Goal: Contribute content: Contribute content

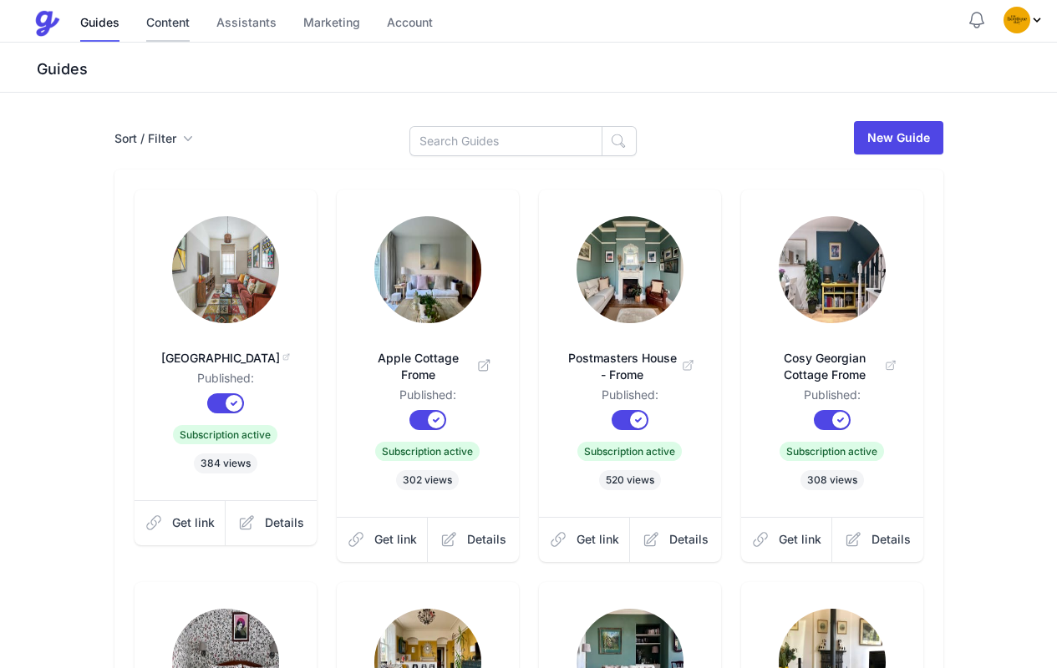
click at [175, 22] on link "Content" at bounding box center [167, 24] width 43 height 36
click at [172, 25] on link "Content" at bounding box center [167, 24] width 43 height 36
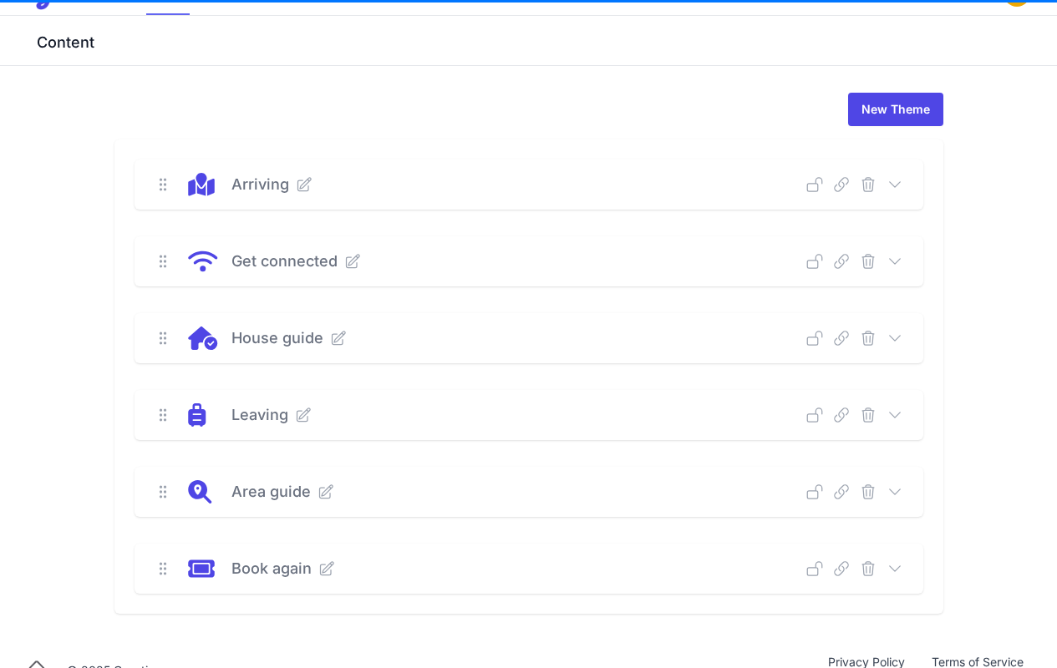
scroll to position [59, 0]
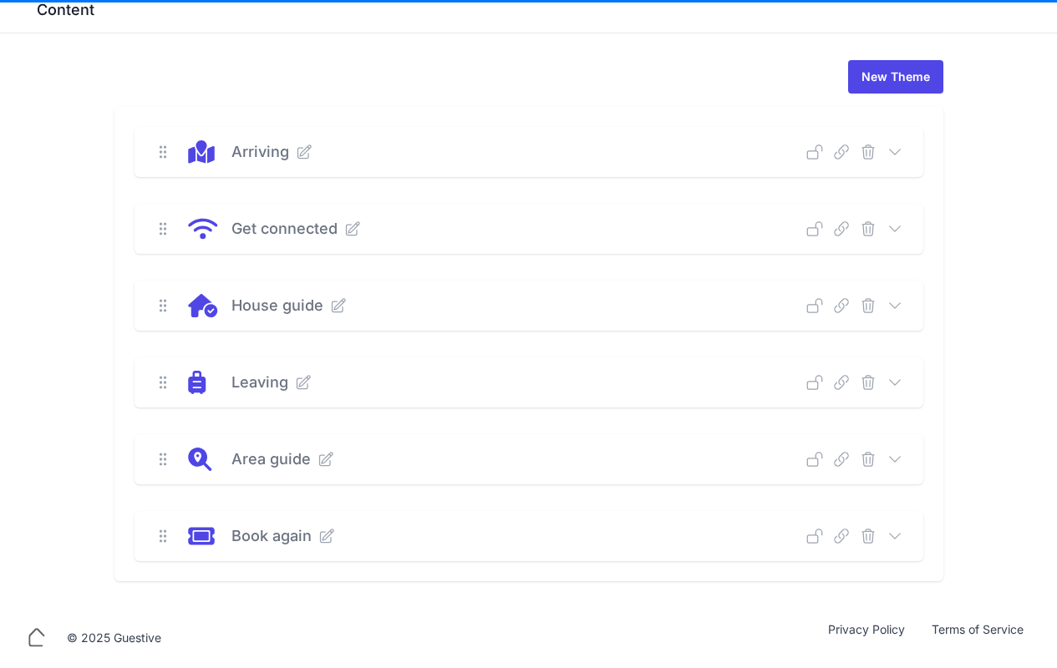
click at [890, 306] on icon at bounding box center [894, 305] width 17 height 17
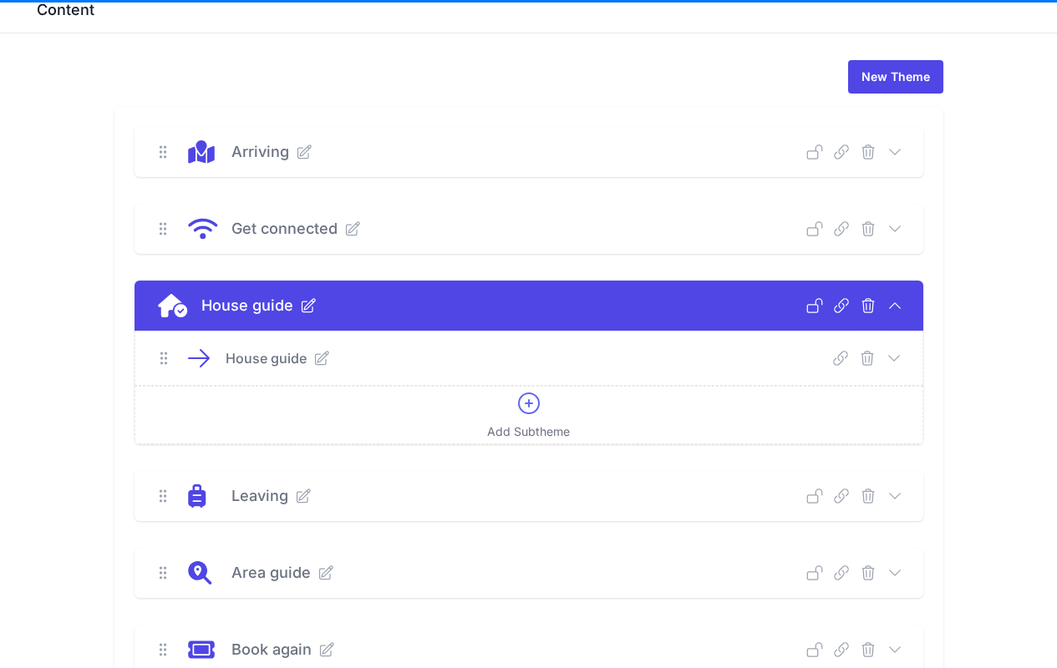
click at [893, 359] on icon at bounding box center [893, 358] width 17 height 17
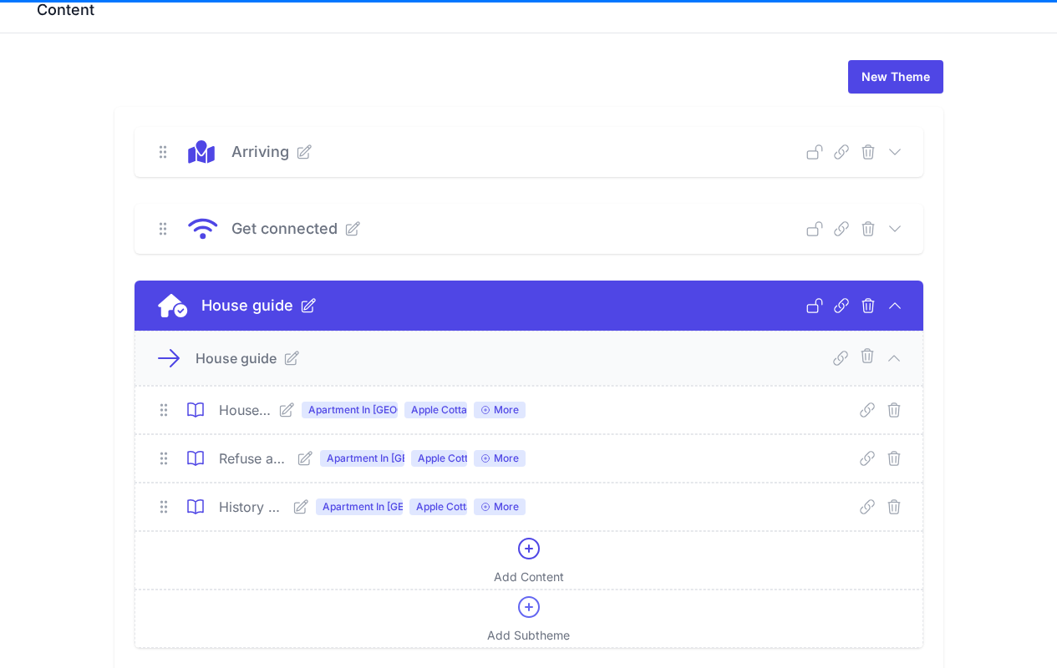
click at [293, 409] on icon at bounding box center [286, 410] width 17 height 17
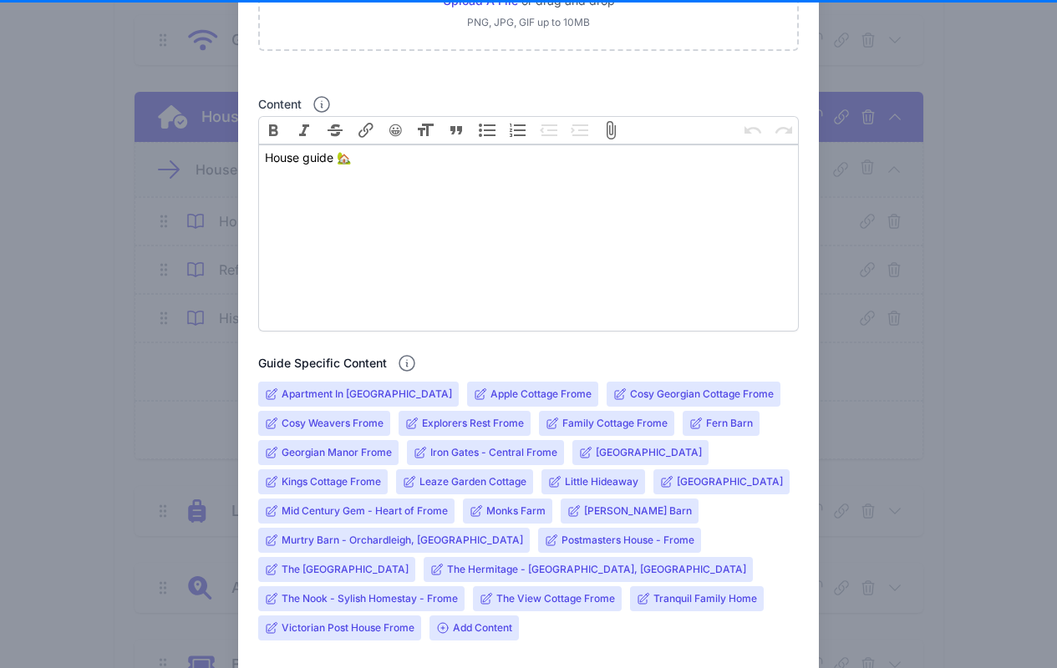
scroll to position [343, 0]
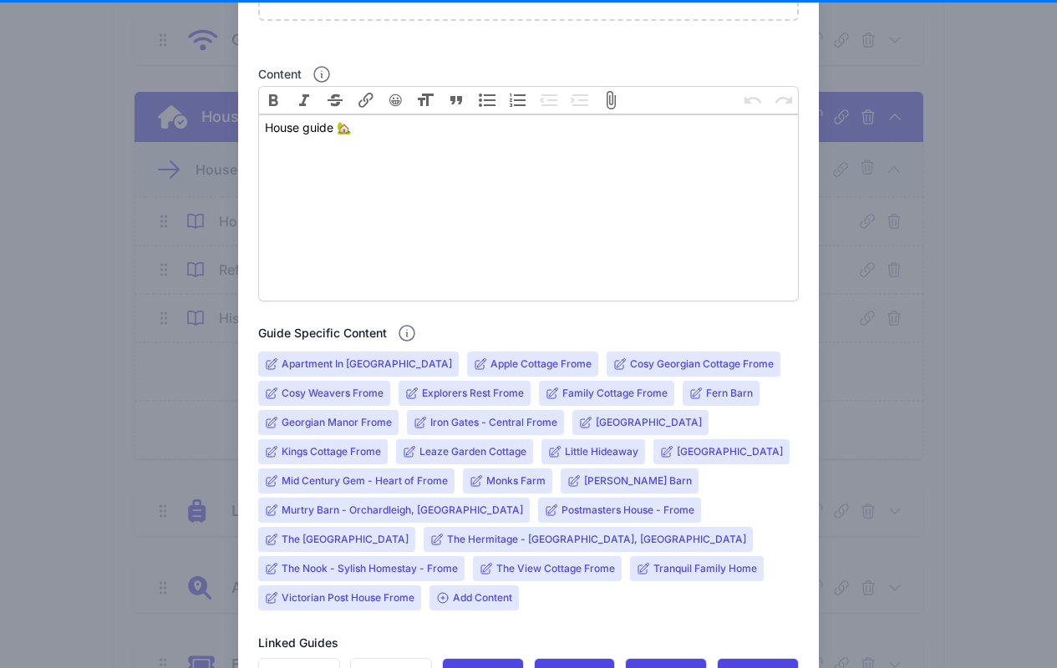
click at [353, 507] on input "Murtry Barn - Orchardleigh, [GEOGRAPHIC_DATA]" at bounding box center [401, 510] width 241 height 13
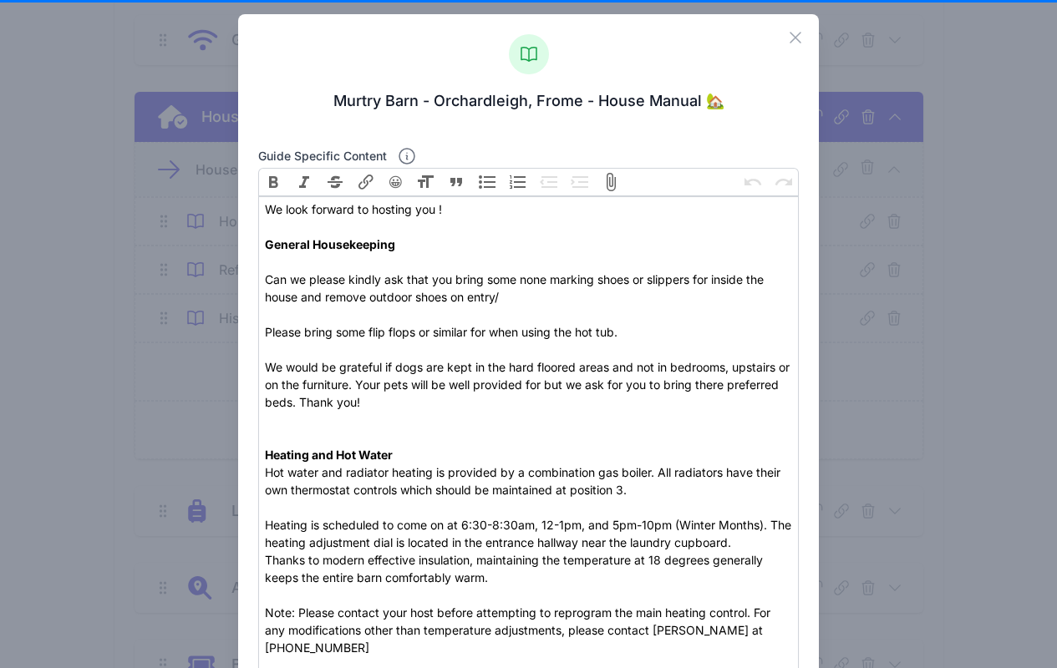
scroll to position [16, 0]
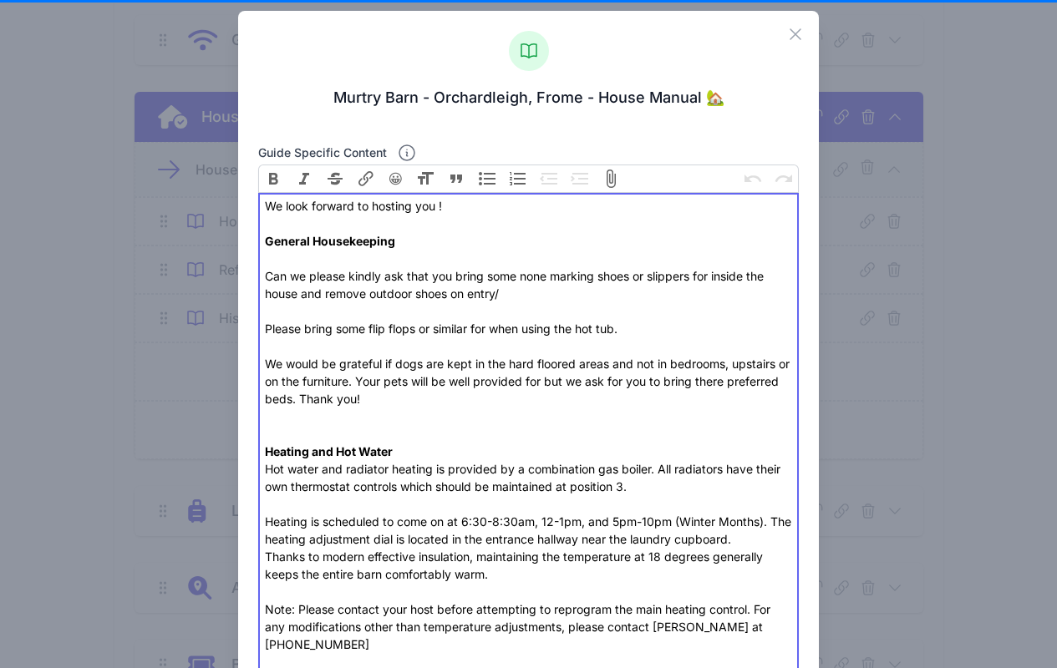
click at [654, 329] on div "We look forward to hosting you ! General Housekeeping Can we please kindly ask …" at bounding box center [528, 328] width 527 height 263
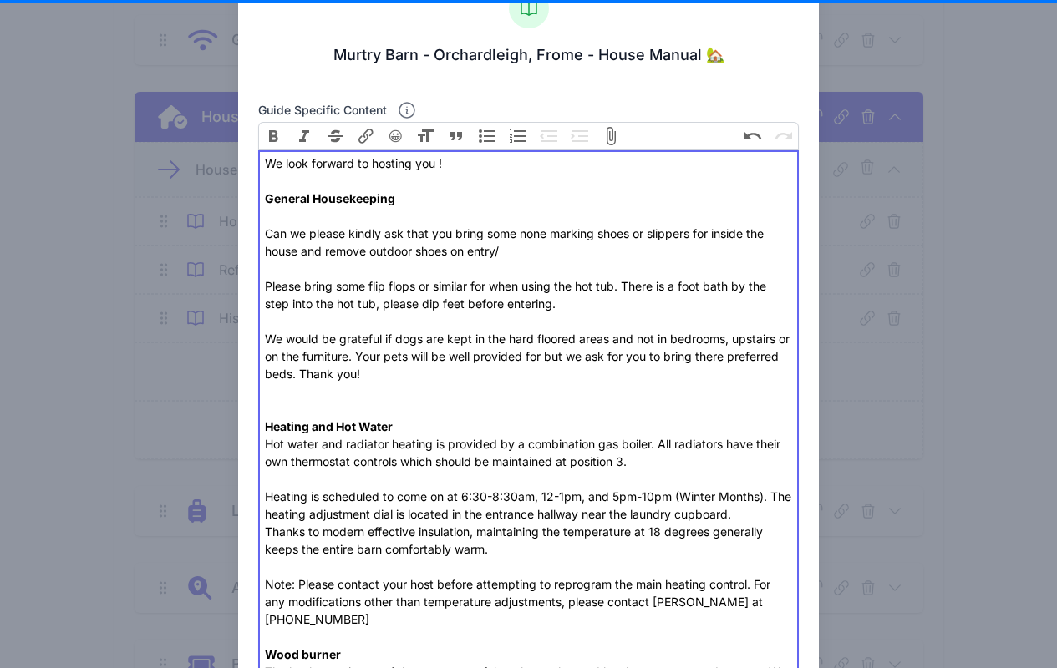
scroll to position [62, 0]
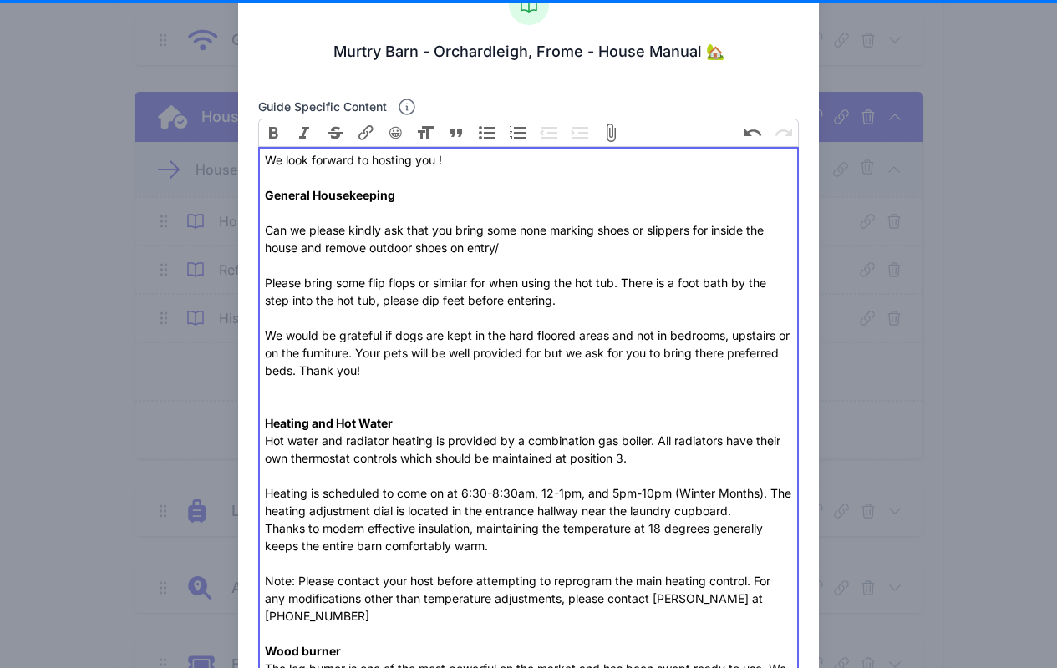
click at [352, 369] on div "We look forward to hosting you ! General Housekeeping Can we please kindly ask …" at bounding box center [528, 291] width 527 height 281
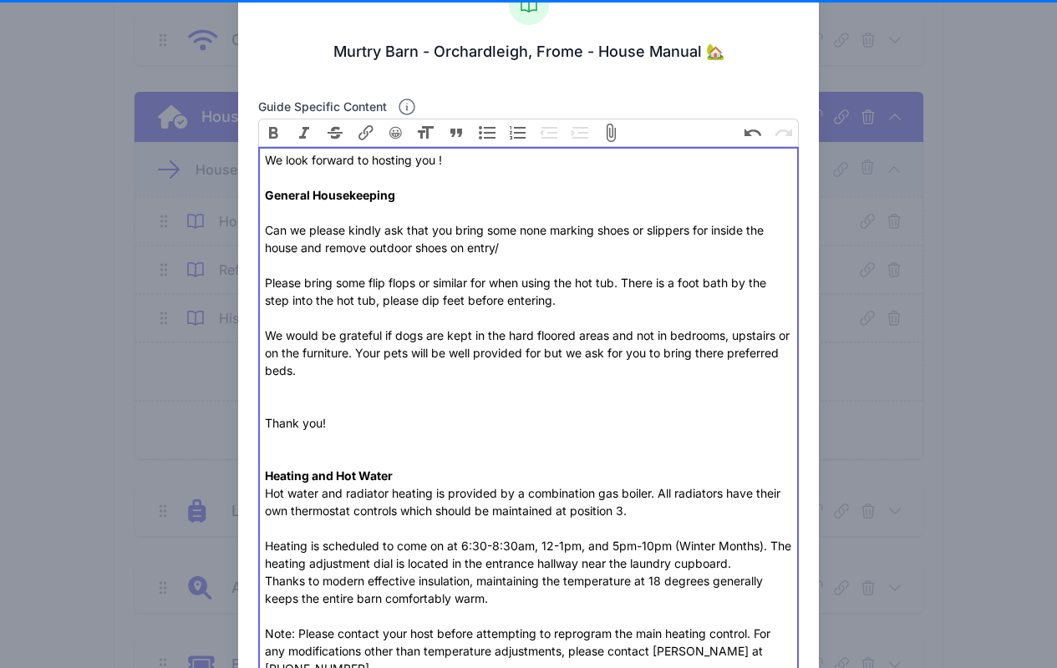
click at [378, 368] on div "We look forward to hosting you ! General Housekeeping Can we please kindly ask …" at bounding box center [528, 317] width 527 height 333
click at [538, 347] on div "We look forward to hosting you ! General Housekeeping Can we please kindly ask …" at bounding box center [528, 317] width 527 height 333
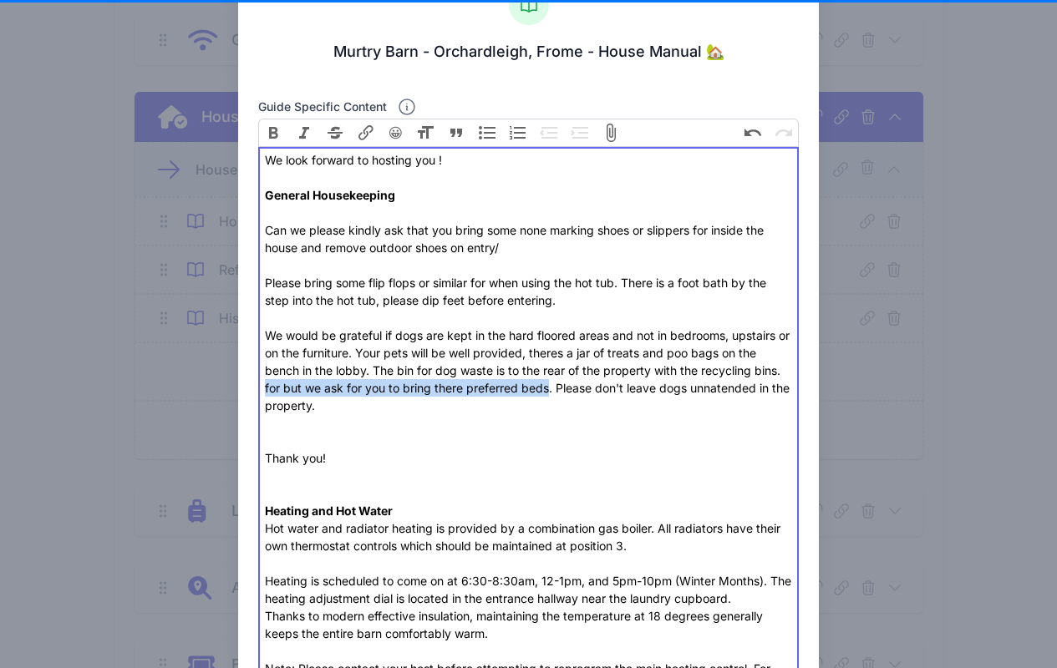
drag, startPoint x: 545, startPoint y: 388, endPoint x: 261, endPoint y: 389, distance: 284.0
copy div "for but we ask for you to bring there preferred beds"
click at [359, 352] on div "We look forward to hosting you ! General Housekeeping Can we please kindly ask …" at bounding box center [528, 335] width 527 height 368
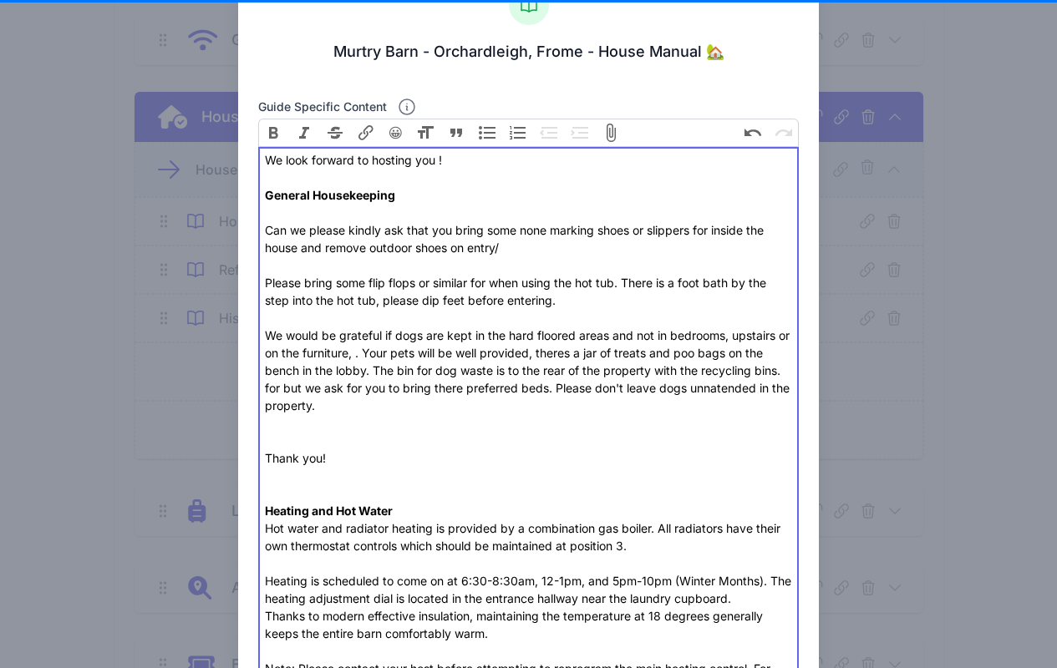
paste trix-editor "for but we ask for you to bring there preferred beds. Your pets will be well pr…"
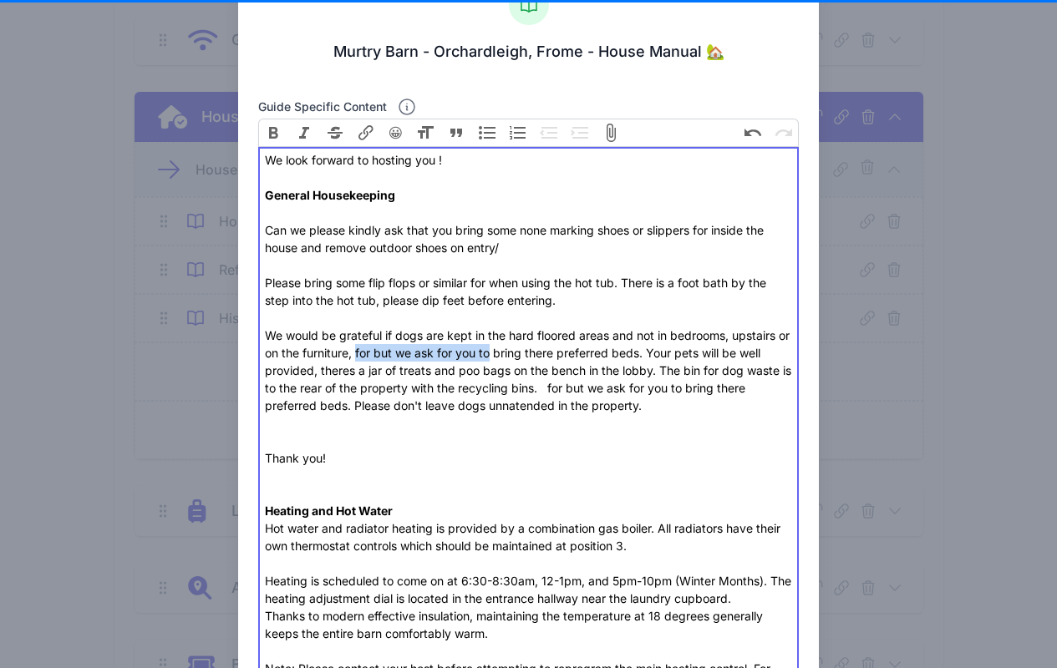
drag, startPoint x: 504, startPoint y: 352, endPoint x: 369, endPoint y: 355, distance: 134.5
click at [369, 355] on div "We look forward to hosting you ! General Housekeeping Can we please kindly ask …" at bounding box center [528, 335] width 527 height 368
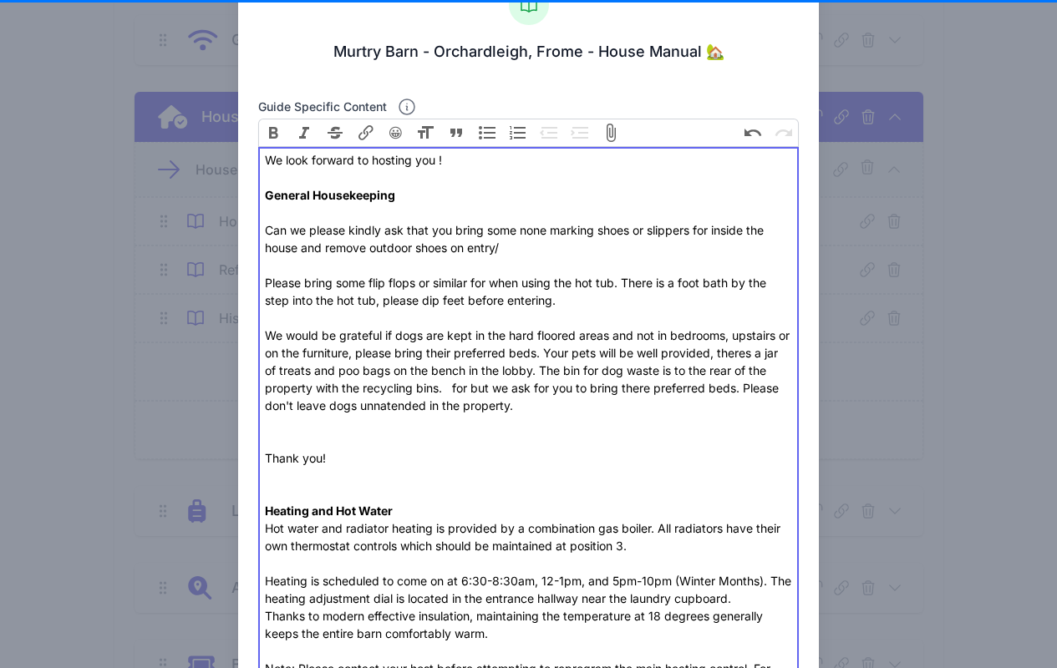
click at [461, 417] on div "We look forward to hosting you ! General Housekeeping Can we please kindly ask …" at bounding box center [528, 335] width 527 height 368
click at [564, 490] on div "We look forward to hosting you ! General Housekeeping Can we please kindly ask …" at bounding box center [528, 335] width 527 height 368
drag, startPoint x: 773, startPoint y: 388, endPoint x: 473, endPoint y: 385, distance: 300.7
click at [473, 385] on div "We look forward to hosting you ! General Housekeeping Can we please kindly ask …" at bounding box center [528, 335] width 527 height 368
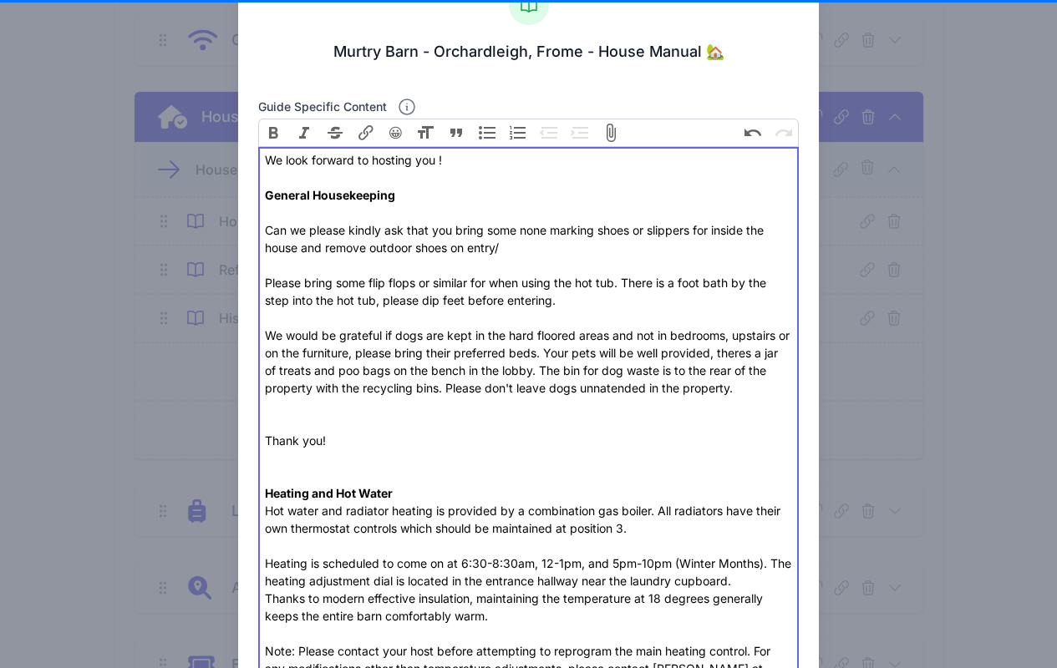
drag, startPoint x: 283, startPoint y: 439, endPoint x: 243, endPoint y: 446, distance: 40.6
click at [499, 448] on div "We look forward to hosting you ! General Housekeeping Can we please kindly ask …" at bounding box center [528, 326] width 527 height 351
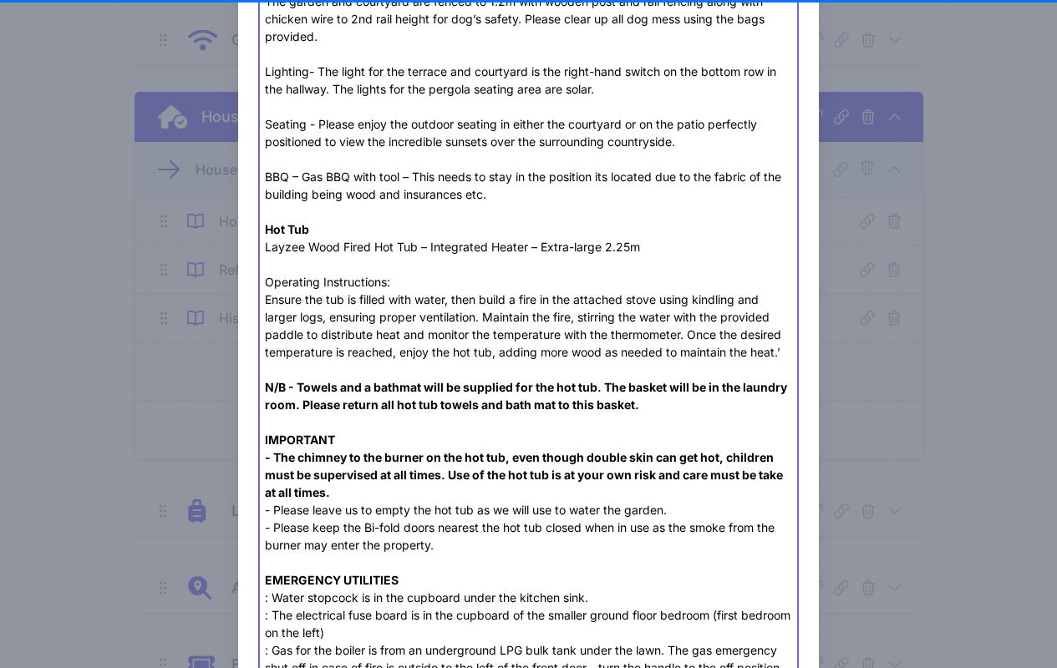
scroll to position [1630, 0]
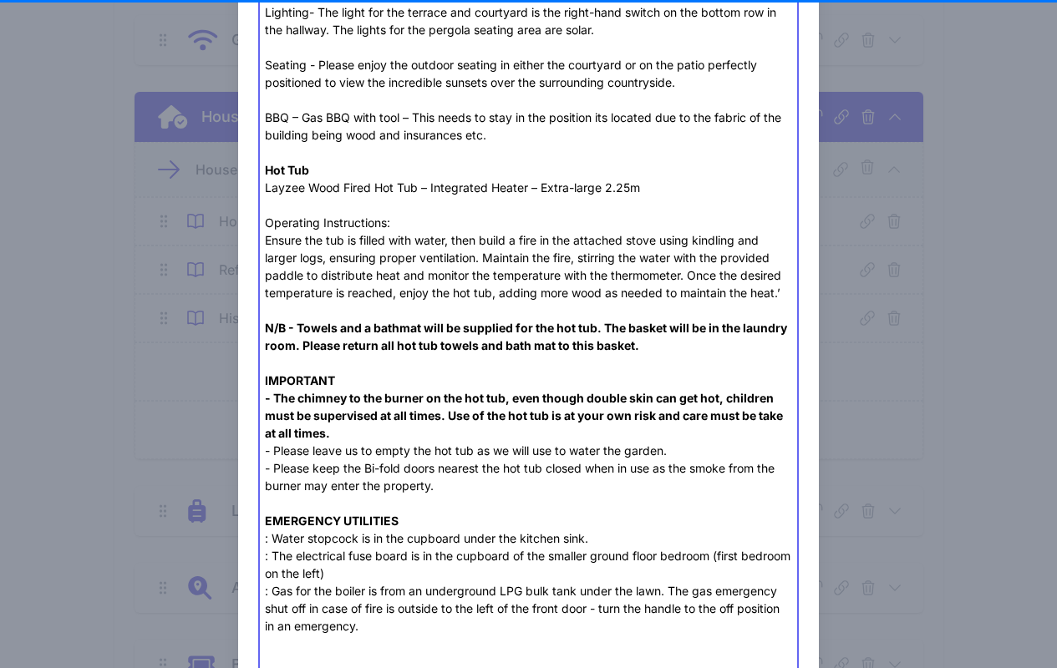
click at [662, 189] on div "Layzee Wood Fired Hot Tub – Integrated Heater – Extra-large 2.25m" at bounding box center [528, 188] width 527 height 18
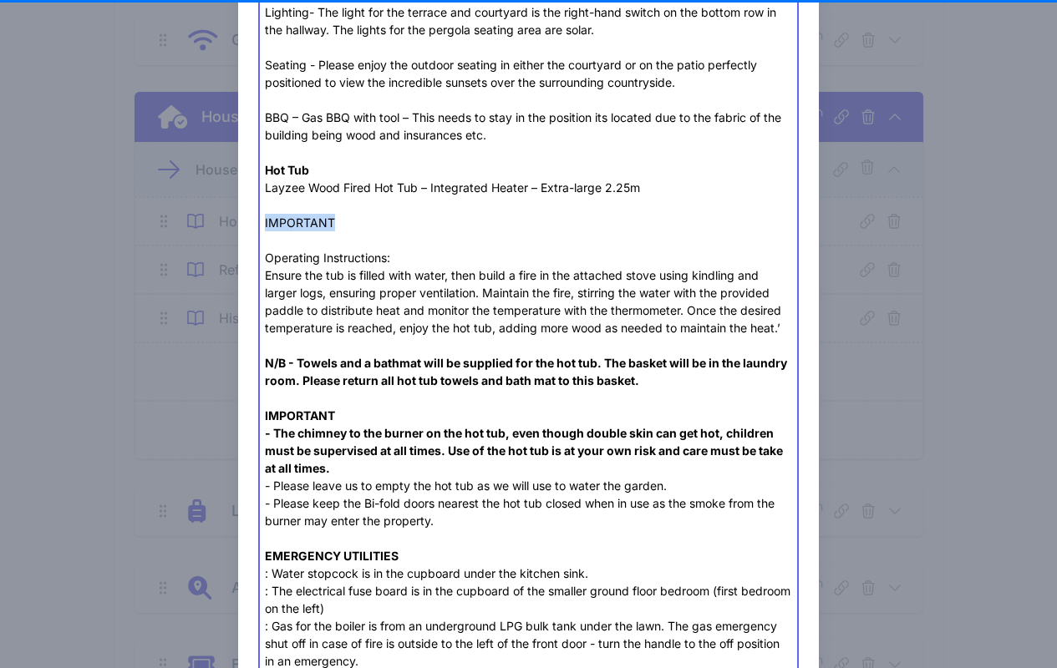
drag, startPoint x: 342, startPoint y: 221, endPoint x: 258, endPoint y: 226, distance: 83.6
click at [357, 221] on div "Layzee Wood Fired Hot Tub – Integrated Heater – Extra-large 2.25m IMPORTANT" at bounding box center [528, 205] width 527 height 53
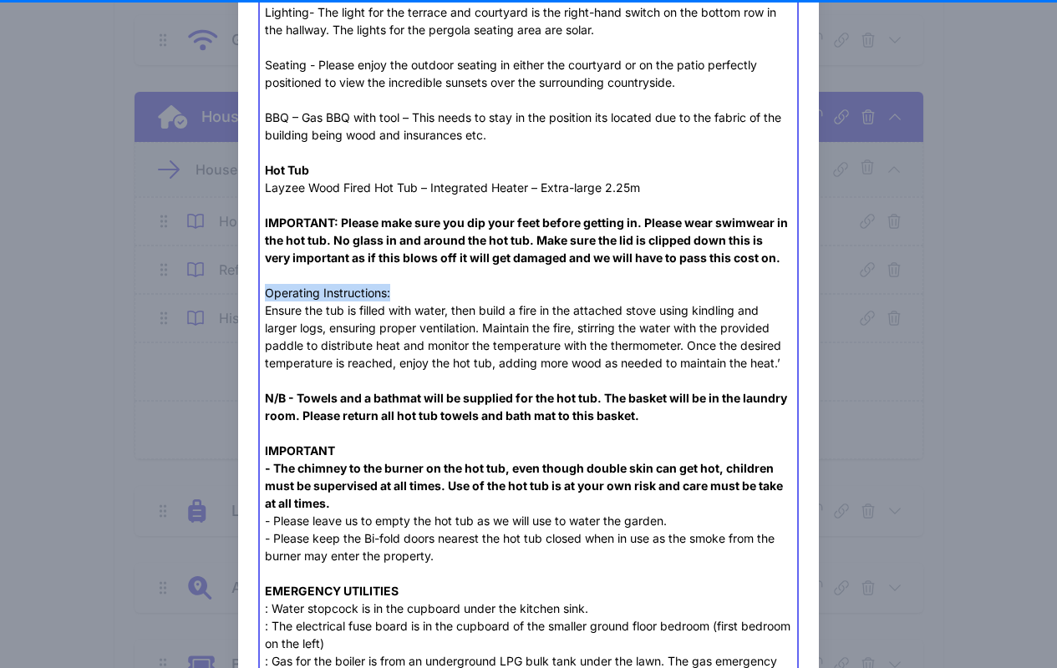
drag, startPoint x: 401, startPoint y: 287, endPoint x: 273, endPoint y: 284, distance: 127.8
click at [273, 284] on div "Operating Instructions:" at bounding box center [528, 293] width 527 height 18
type trix-editor "<div>We look forward to hosting you ! <br><br><strong>General Housekeeping </st…"
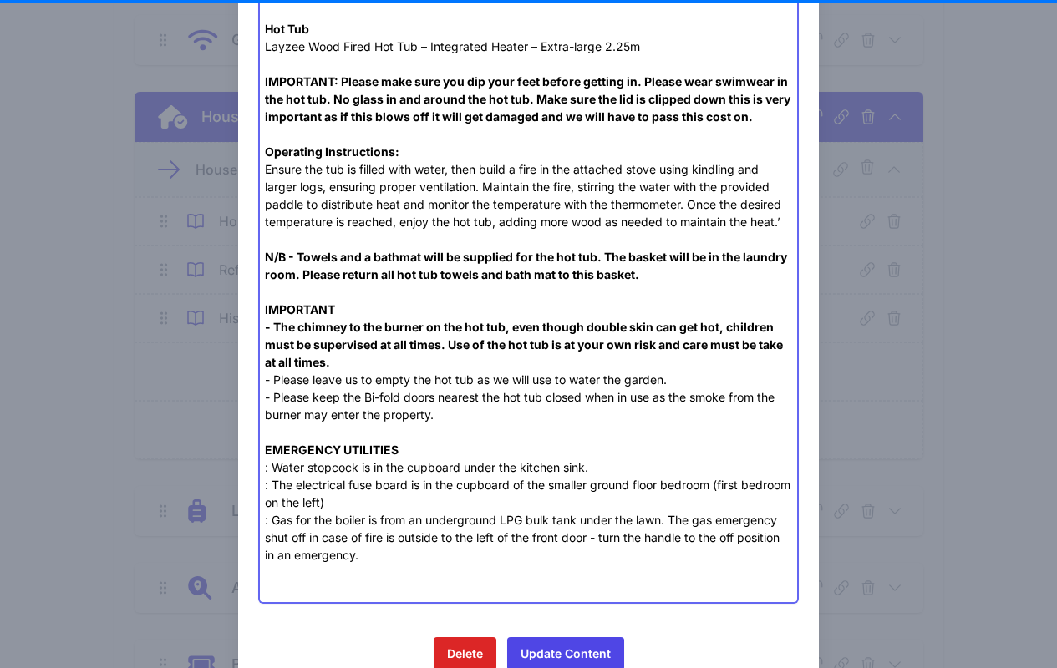
click at [467, 444] on div "EMERGENCY UTILITIES" at bounding box center [528, 450] width 527 height 18
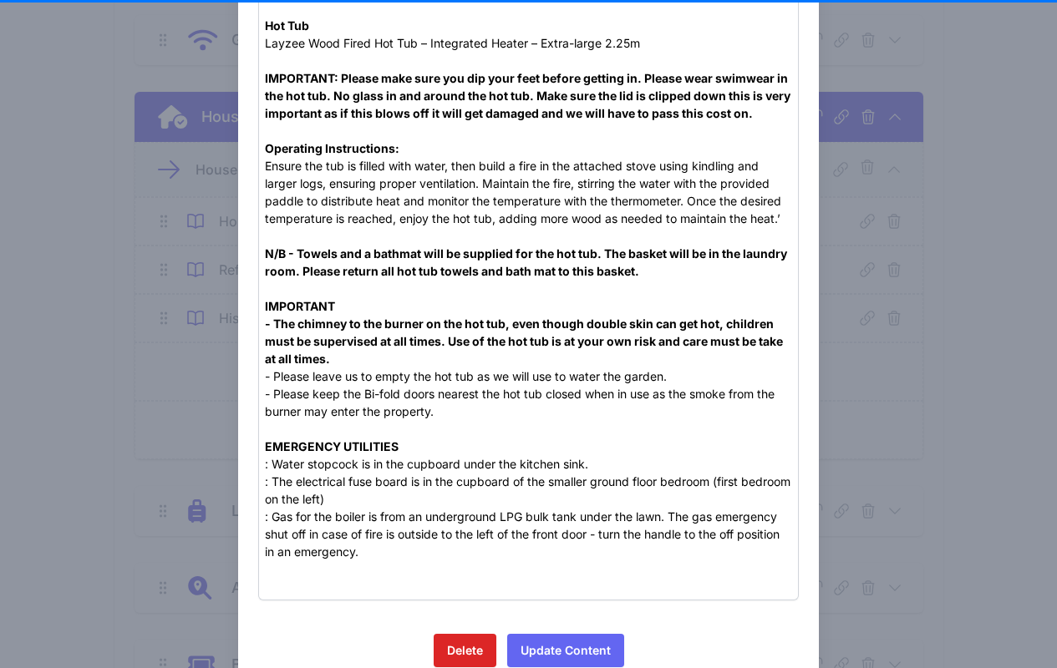
click at [583, 644] on button "Update Content" at bounding box center [565, 650] width 117 height 33
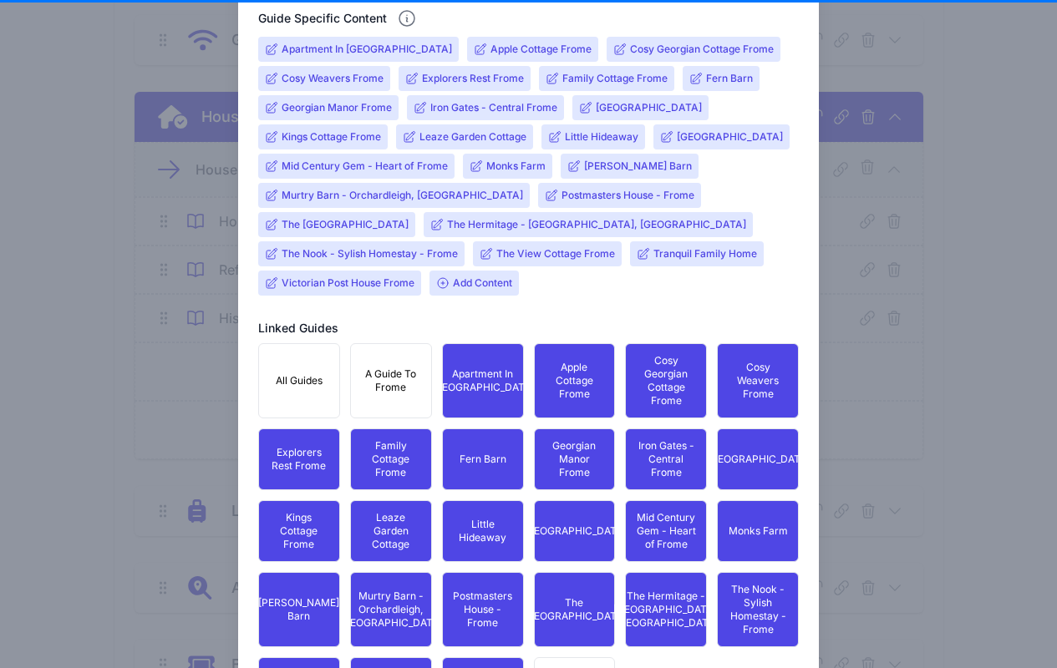
scroll to position [469, 0]
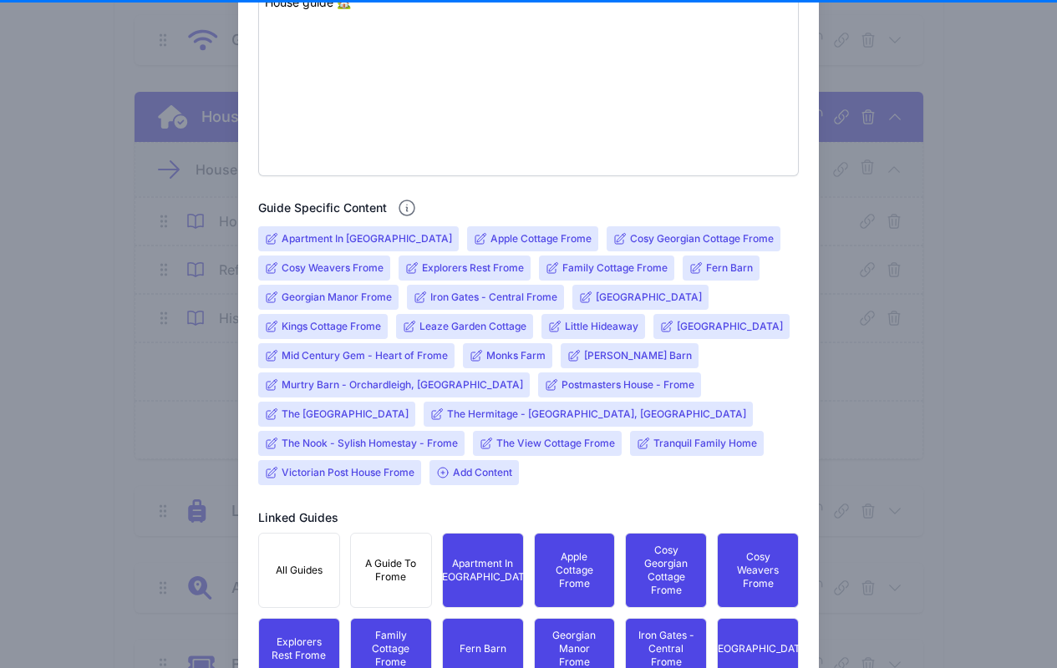
click at [306, 386] on input "Murtry Barn - Orchardleigh, [GEOGRAPHIC_DATA]" at bounding box center [401, 384] width 241 height 13
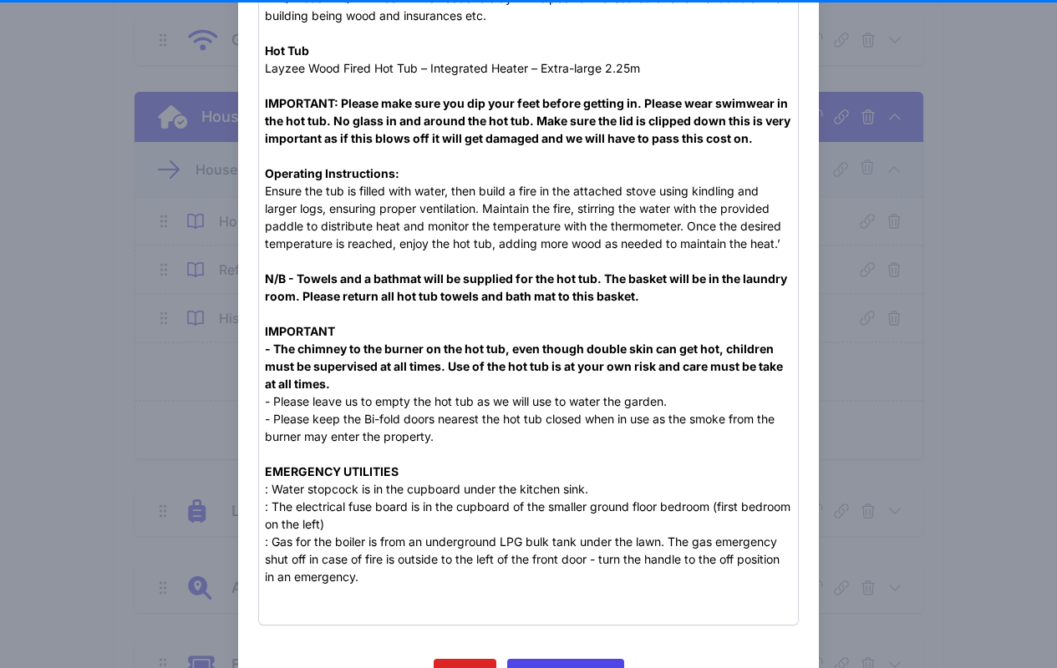
scroll to position [1834, 0]
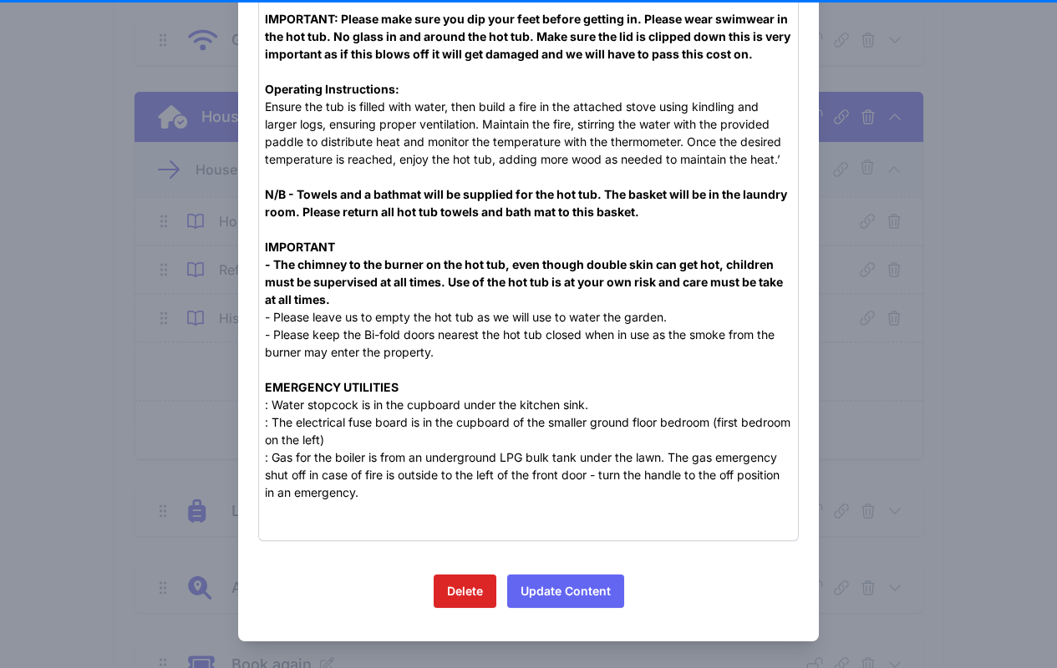
click at [560, 596] on button "Update Content" at bounding box center [565, 591] width 117 height 33
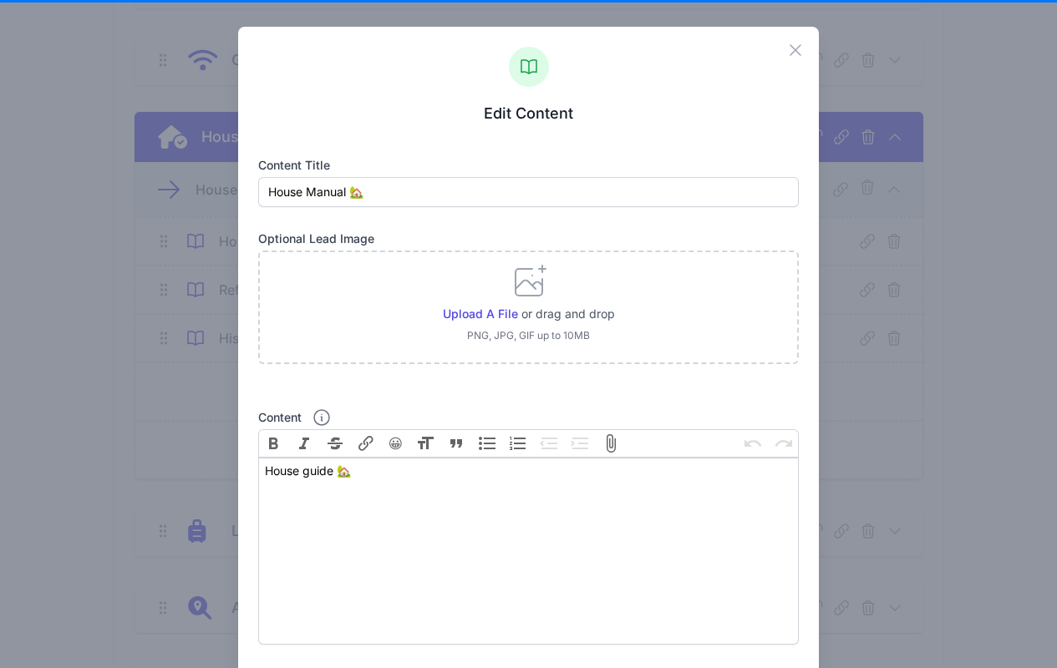
scroll to position [224, 0]
